Goal: Task Accomplishment & Management: Use online tool/utility

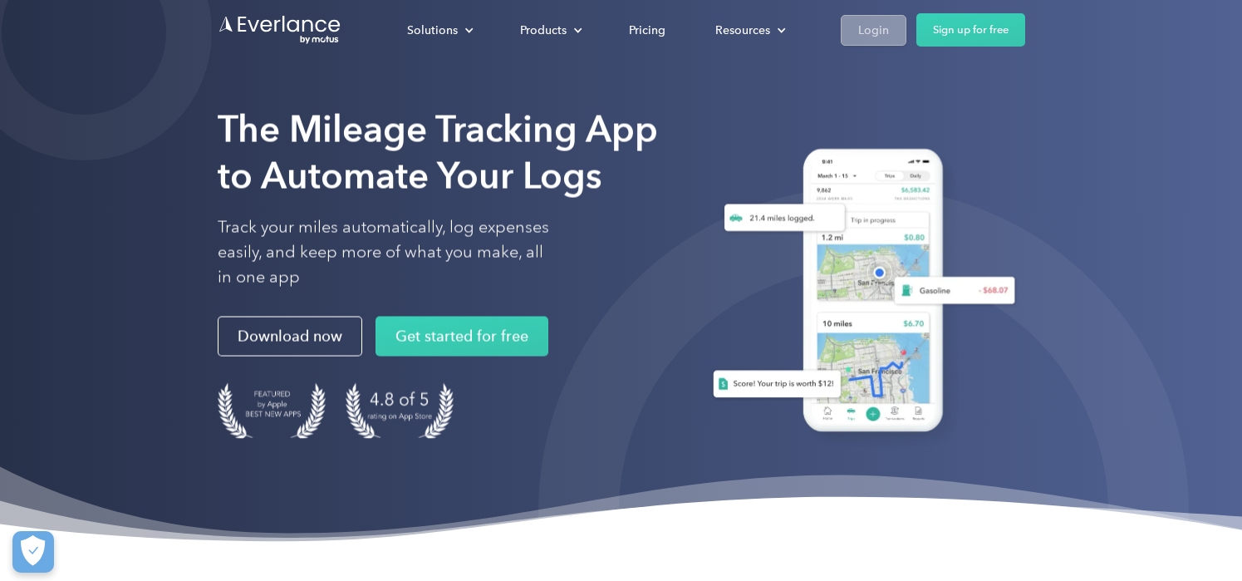
click at [892, 35] on link "Login" at bounding box center [874, 30] width 66 height 31
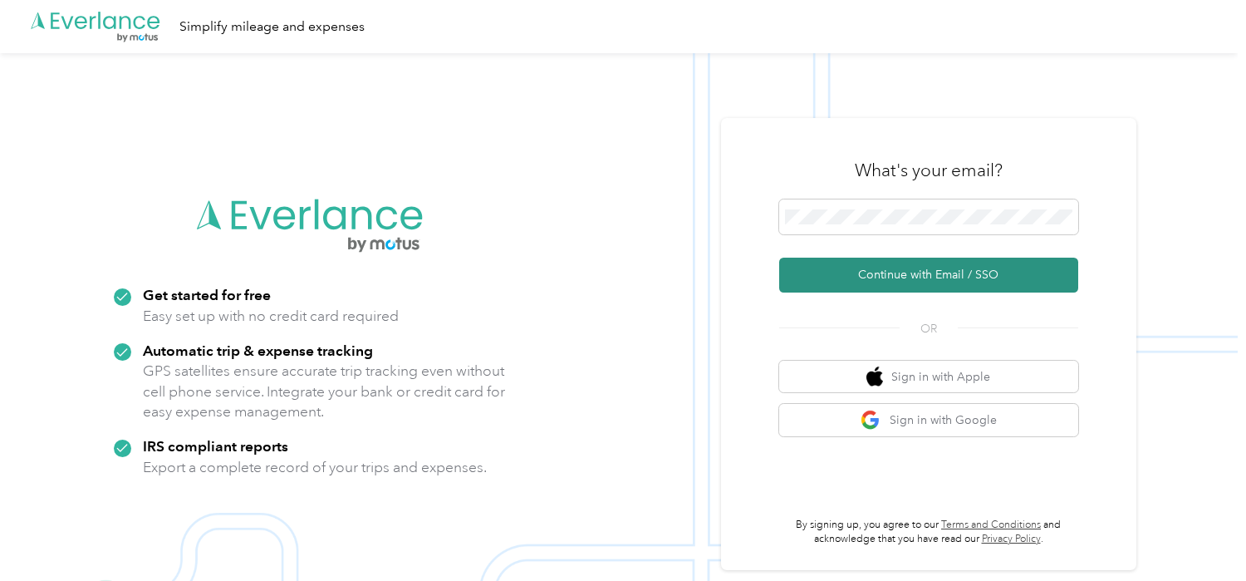
click at [866, 282] on button "Continue with Email / SSO" at bounding box center [928, 275] width 299 height 35
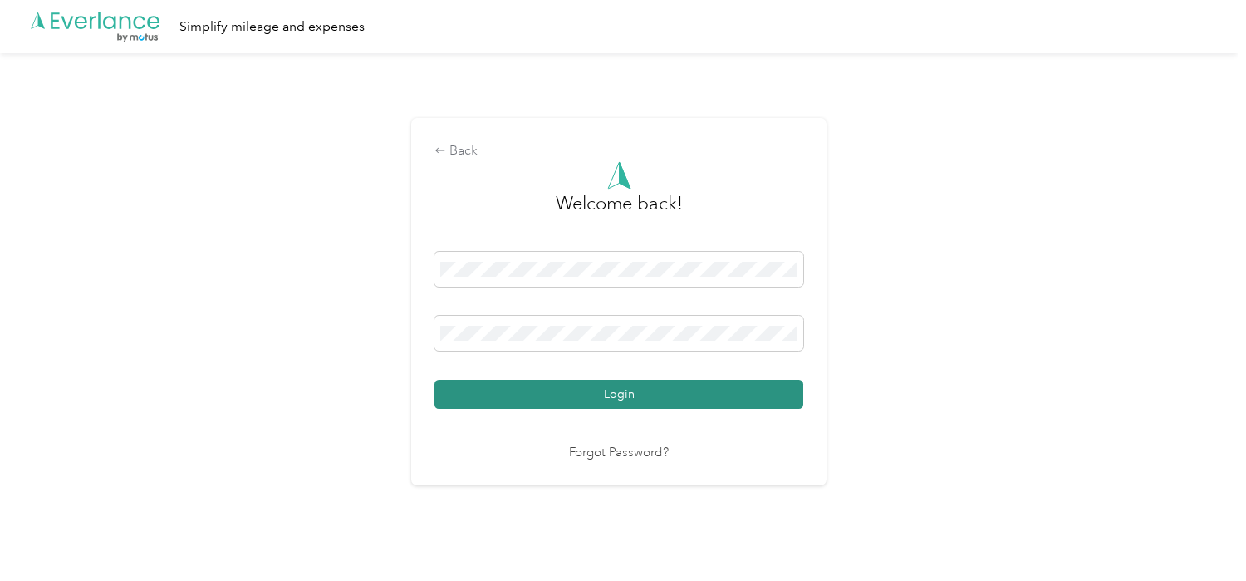
click at [570, 402] on button "Login" at bounding box center [619, 394] width 369 height 29
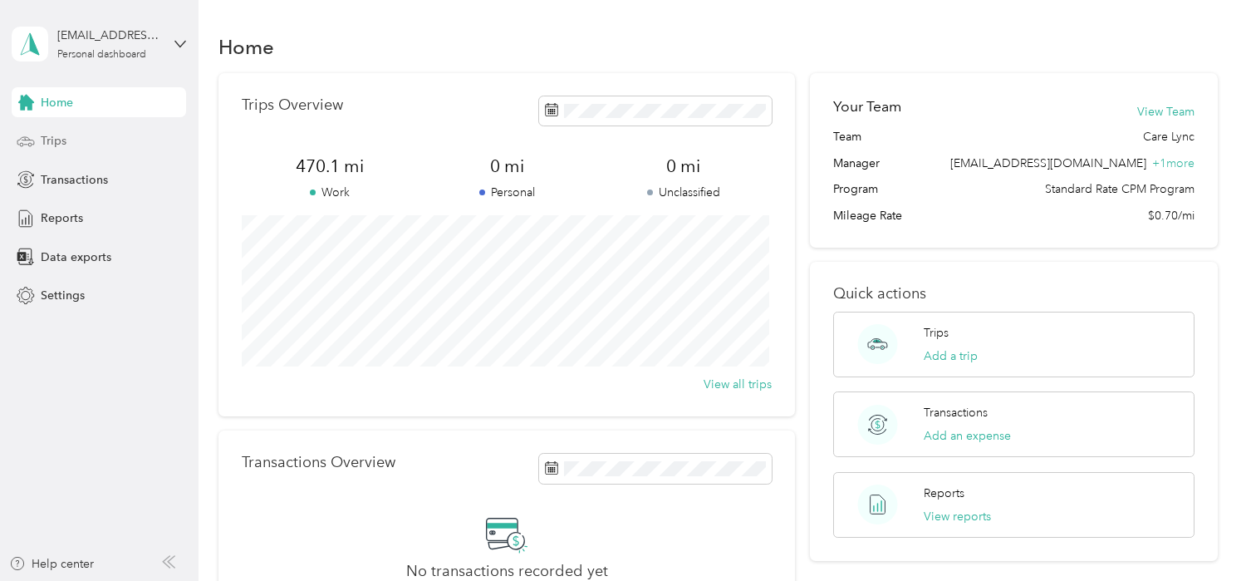
click at [50, 146] on span "Trips" at bounding box center [54, 140] width 26 height 17
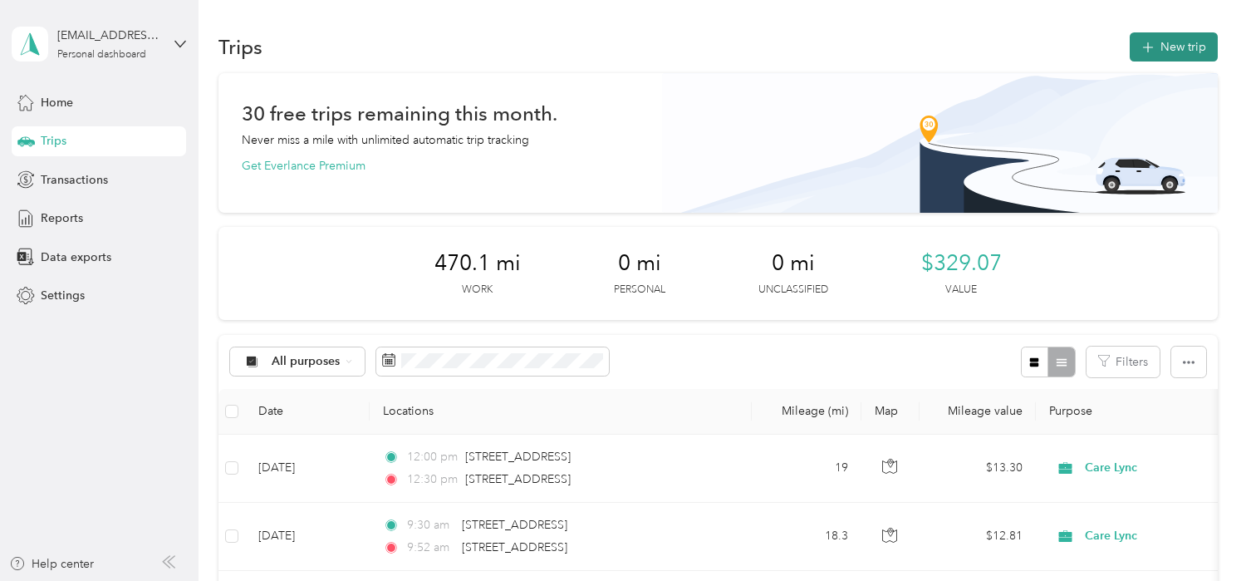
click at [1183, 48] on button "New trip" at bounding box center [1174, 46] width 88 height 29
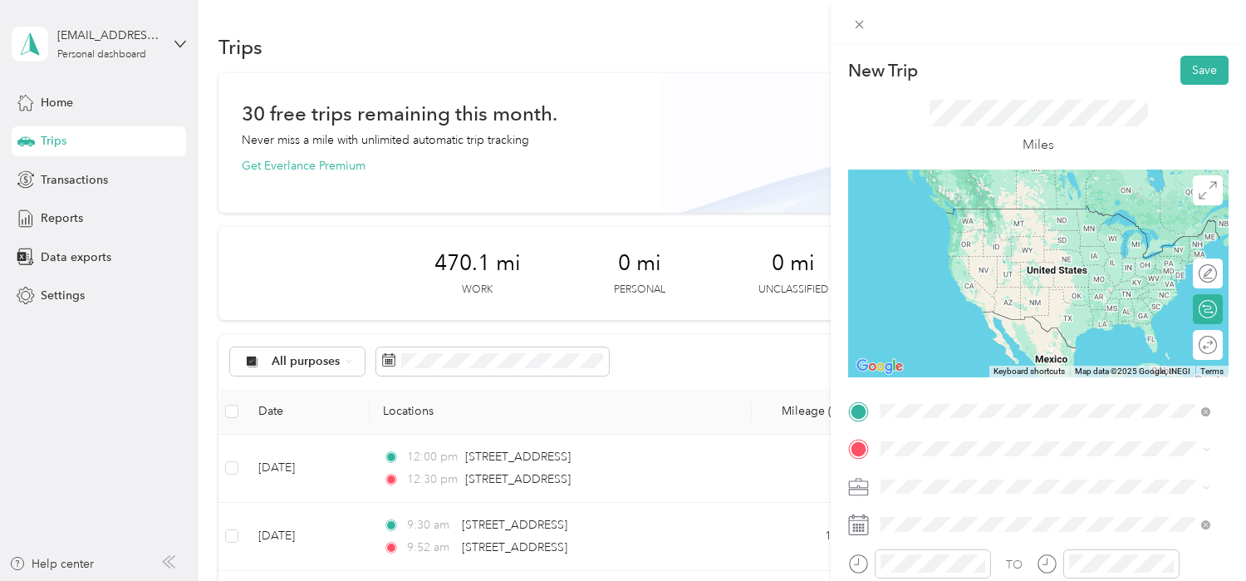
click at [987, 216] on span "10928 Toscano Gardens Street Las Vegas, Nevada 89141, United States" at bounding box center [995, 208] width 166 height 15
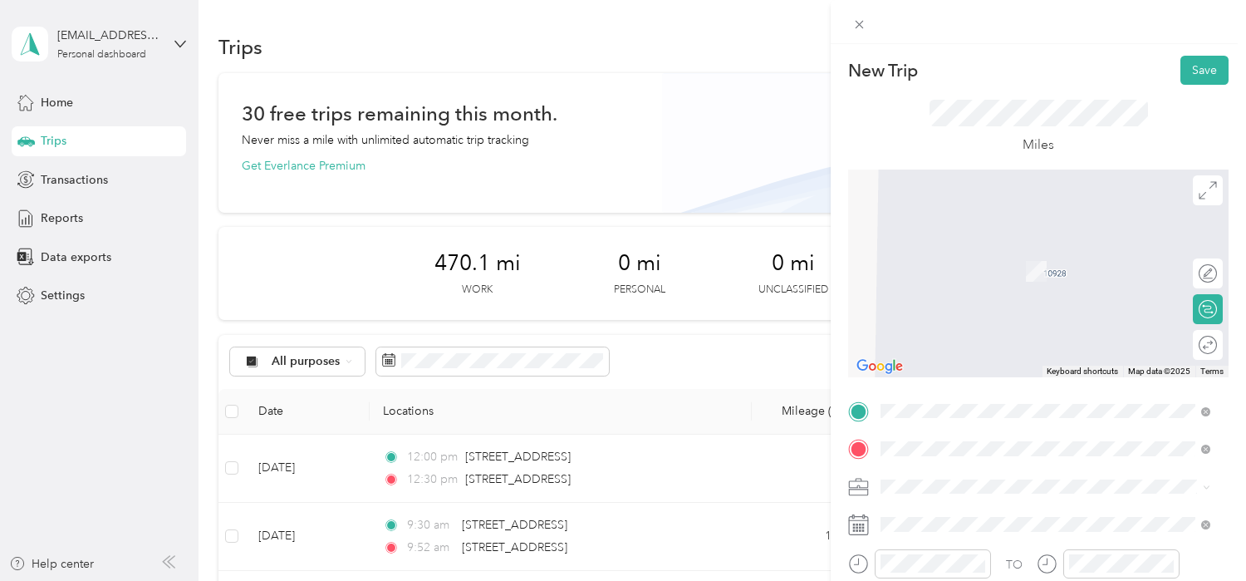
click at [995, 246] on span "8880 West Tropicana Avenue Las Vegas, Nevada 89147, United States" at bounding box center [995, 246] width 166 height 15
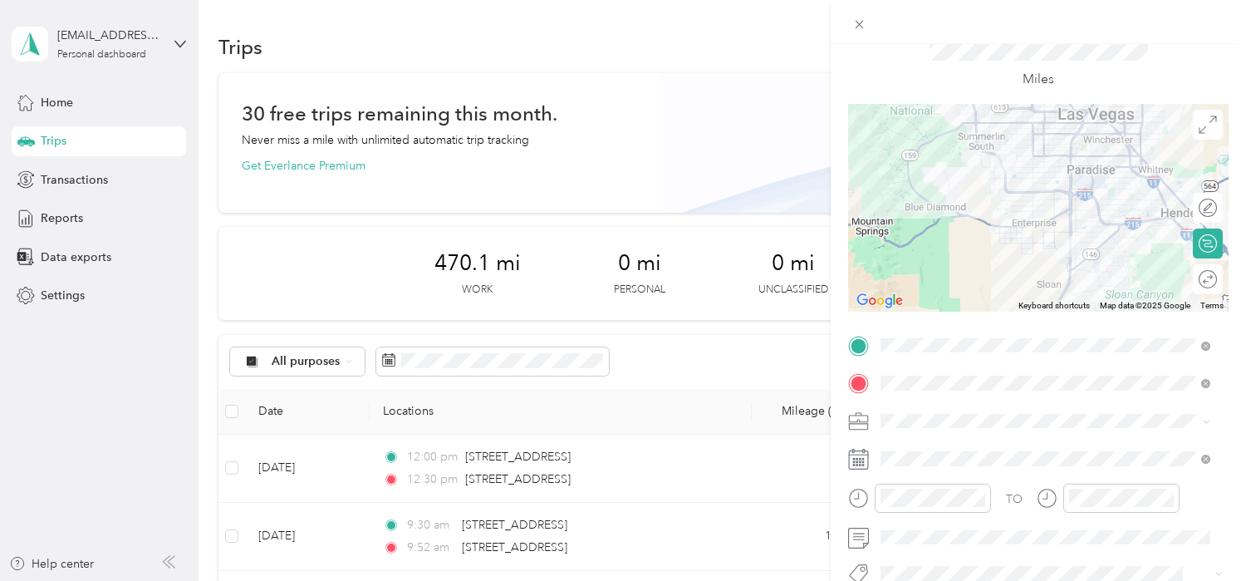
scroll to position [166, 0]
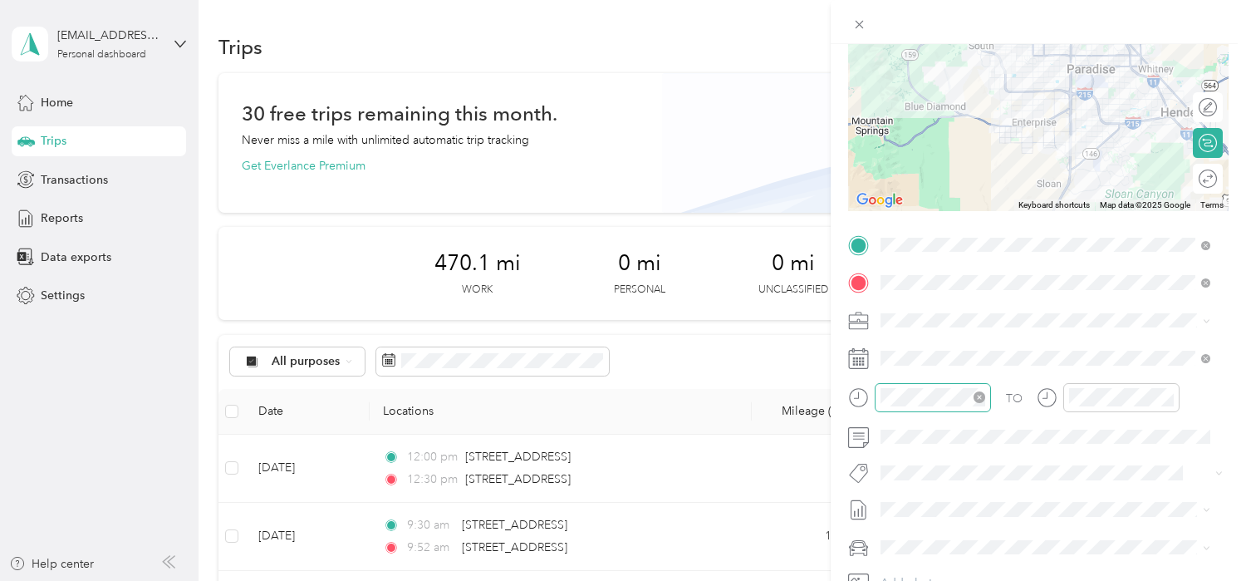
click at [978, 397] on icon "close-circle" at bounding box center [980, 397] width 12 height 12
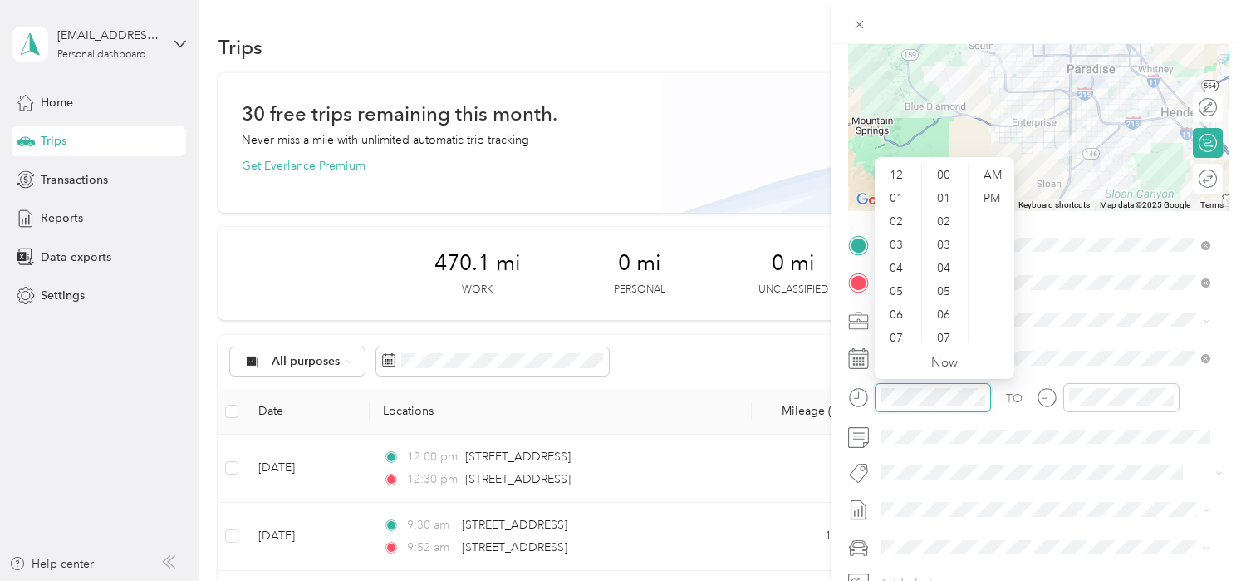
scroll to position [861, 0]
click at [895, 223] on div "02" at bounding box center [898, 221] width 40 height 23
click at [990, 200] on div "PM" at bounding box center [992, 198] width 40 height 23
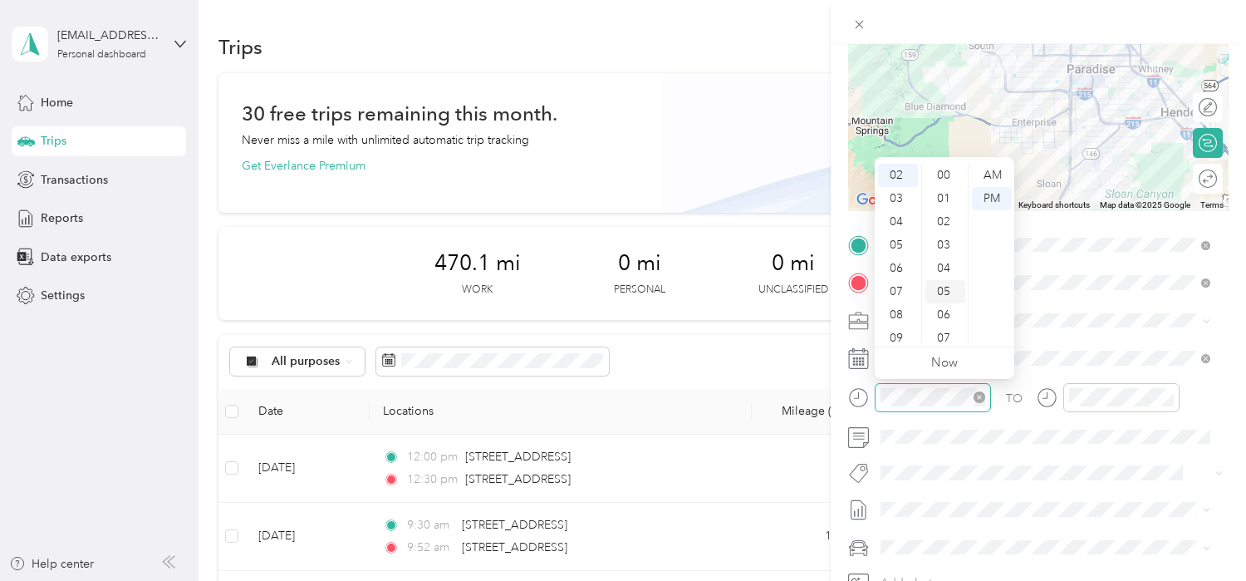
click at [943, 294] on div "05" at bounding box center [946, 291] width 40 height 23
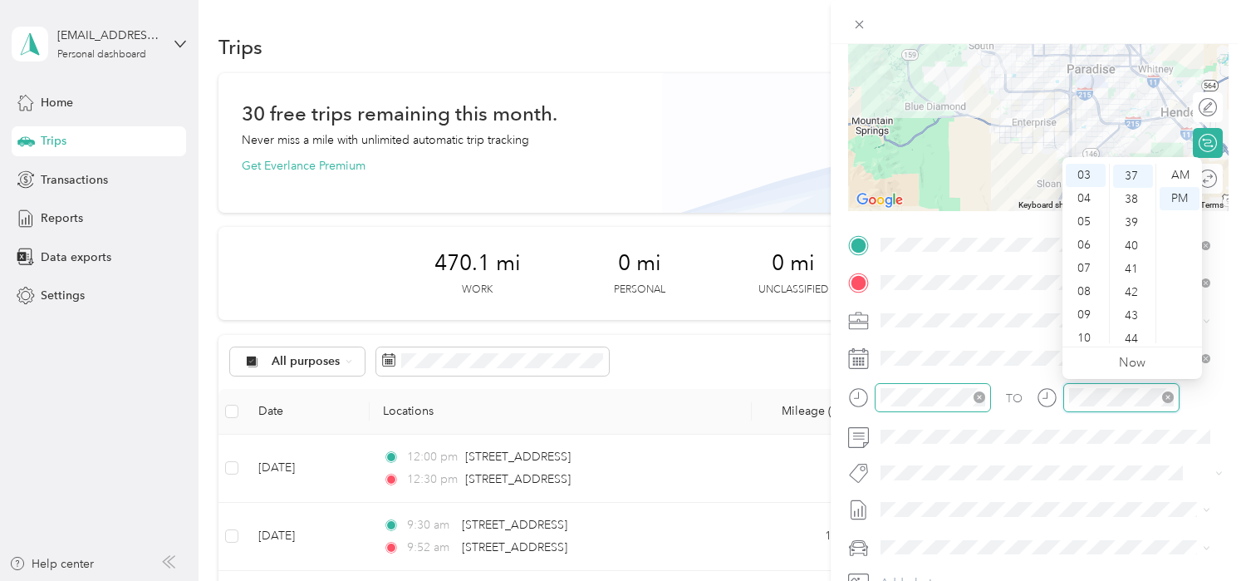
scroll to position [861, 0]
click at [1063, 402] on div at bounding box center [1121, 397] width 116 height 29
click at [1182, 196] on div "PM" at bounding box center [1180, 198] width 40 height 23
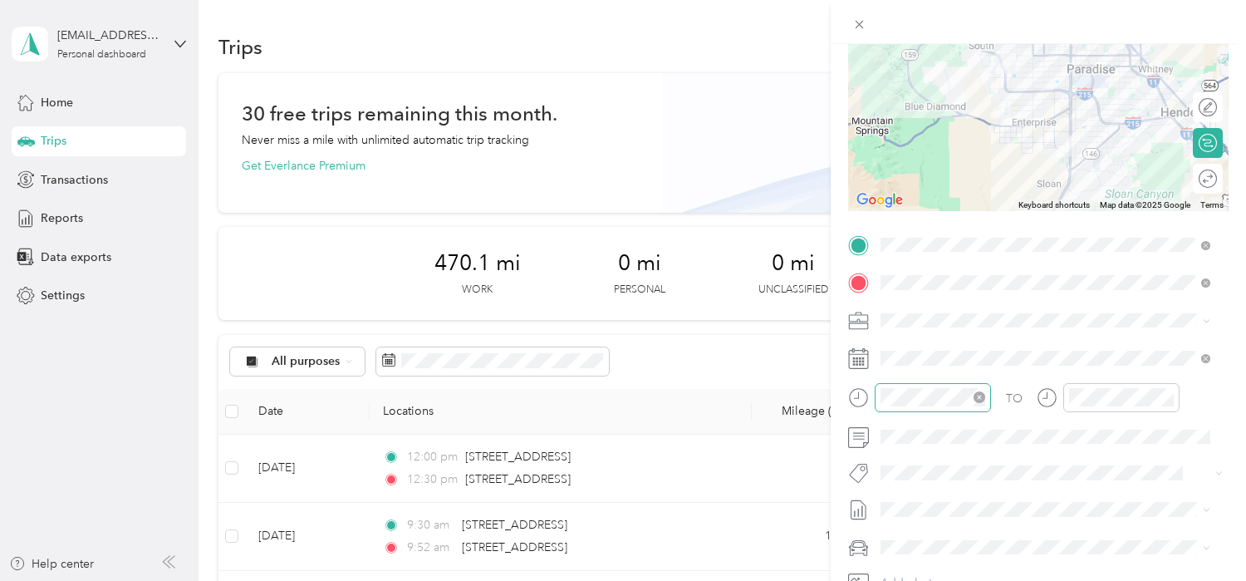
click at [946, 13] on div at bounding box center [1038, 22] width 415 height 44
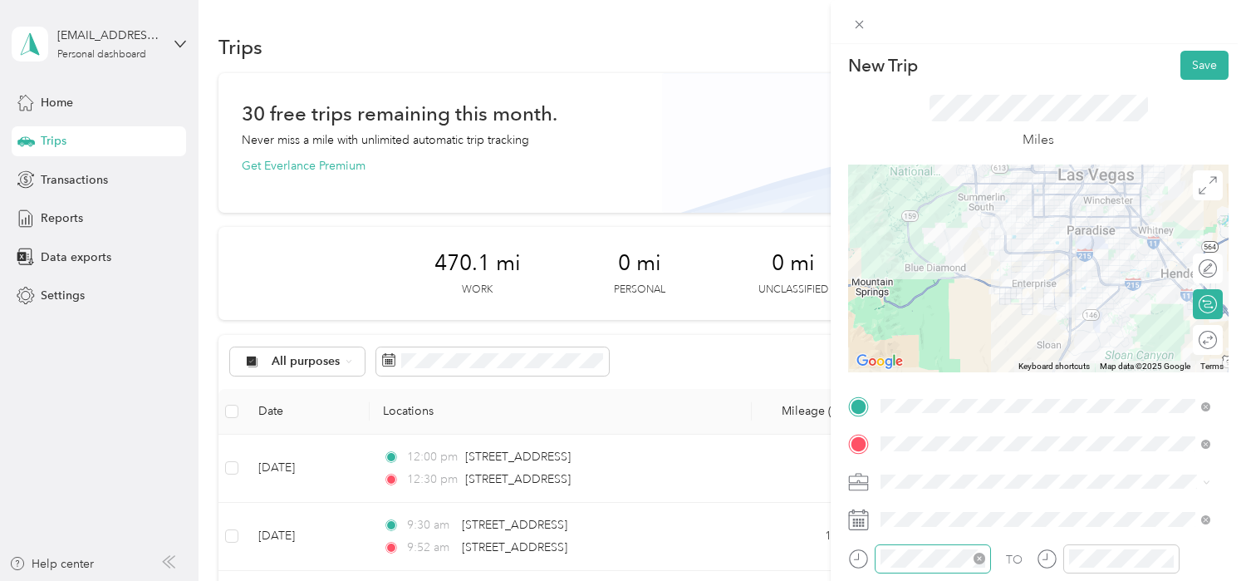
scroll to position [0, 0]
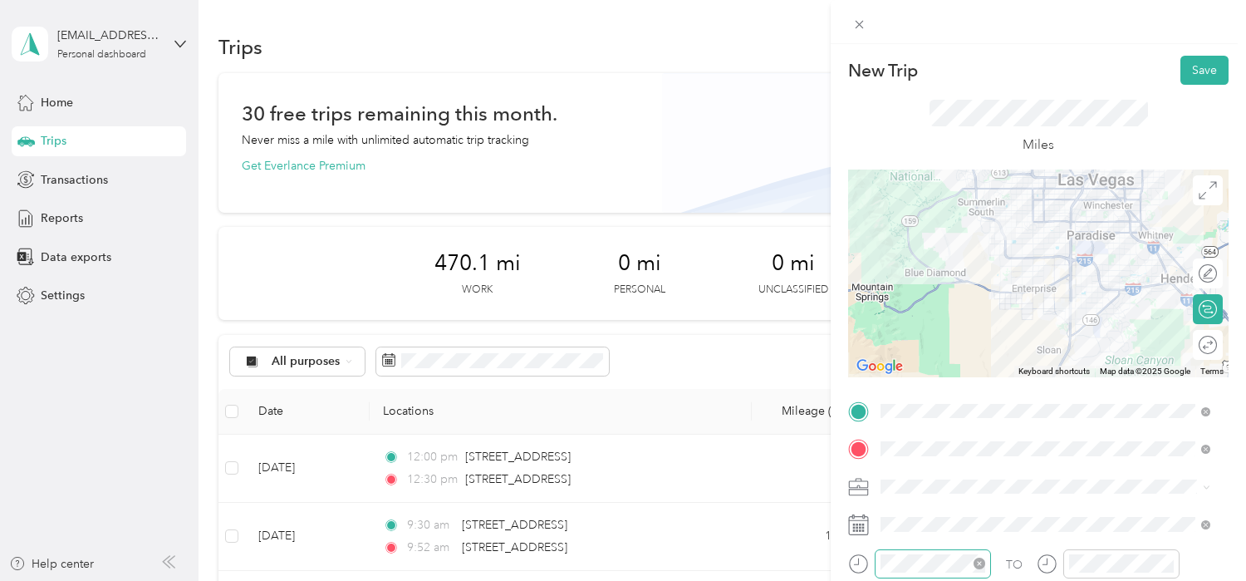
click at [1047, 292] on div at bounding box center [1038, 273] width 381 height 208
click at [1066, 276] on div at bounding box center [1038, 273] width 381 height 208
